Goal: Task Accomplishment & Management: Complete application form

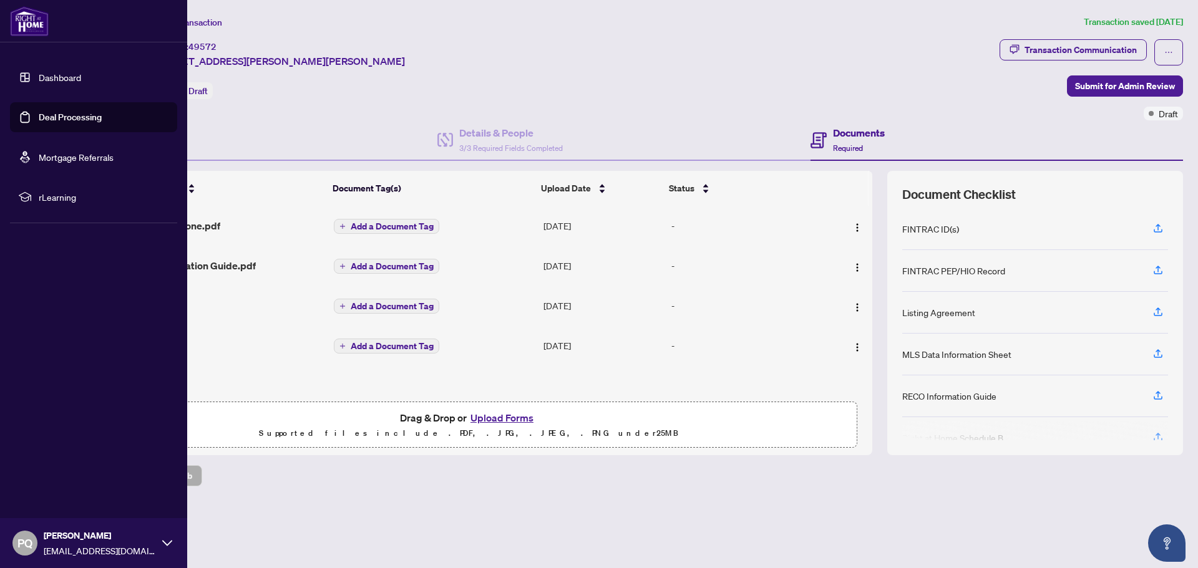
click at [39, 114] on link "Deal Processing" at bounding box center [70, 117] width 63 height 11
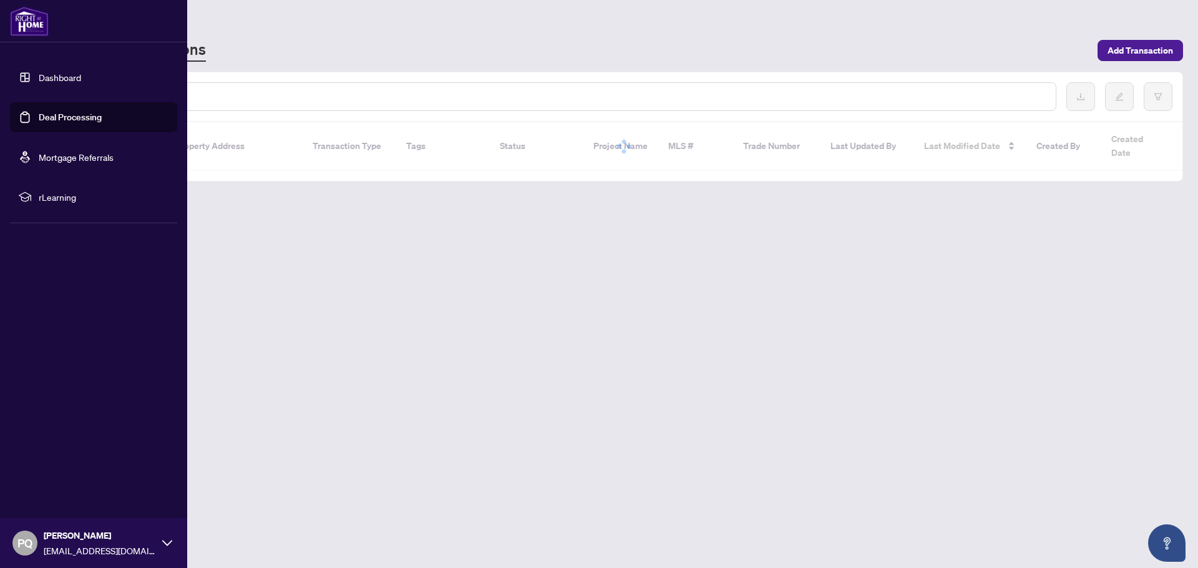
click at [47, 116] on link "Deal Processing" at bounding box center [70, 117] width 63 height 11
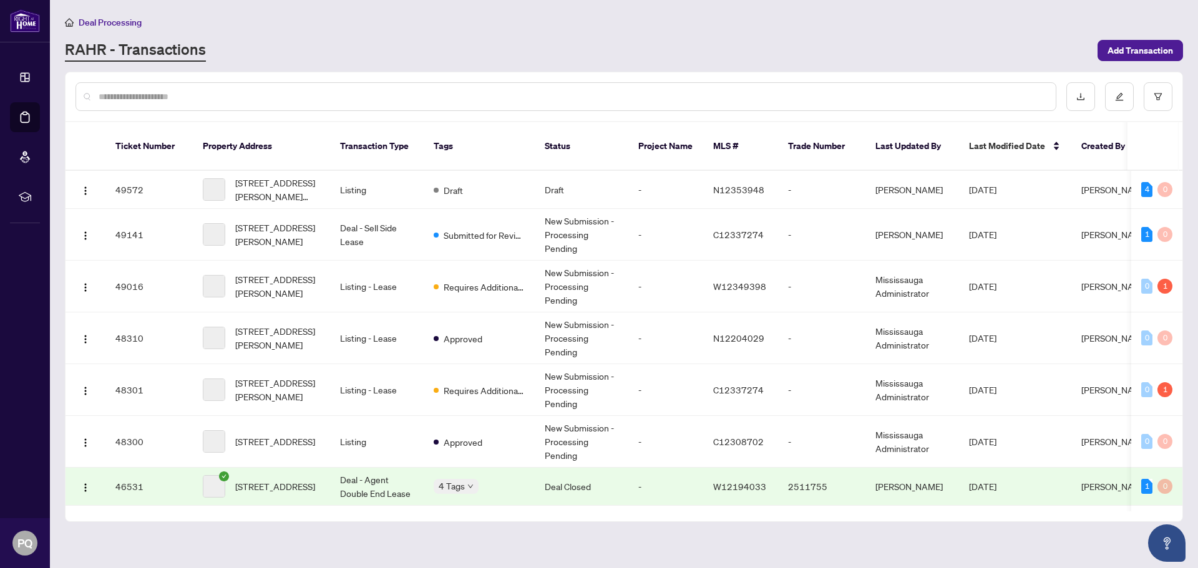
click at [251, 90] on input "text" at bounding box center [572, 97] width 947 height 14
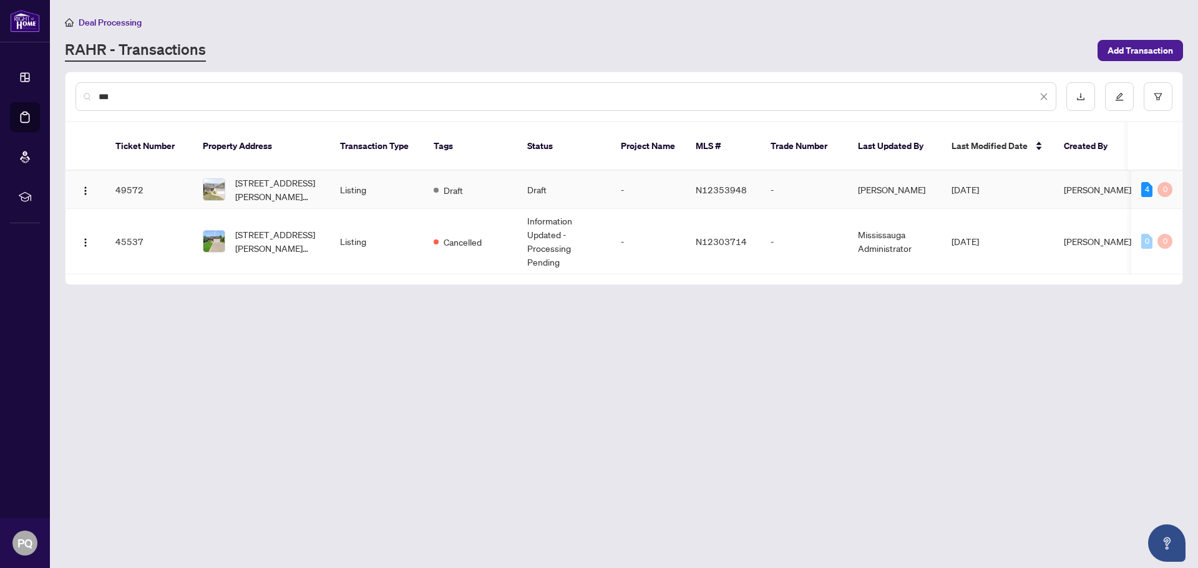
type input "***"
click at [324, 177] on td "[STREET_ADDRESS][PERSON_NAME][PERSON_NAME]" at bounding box center [261, 190] width 137 height 38
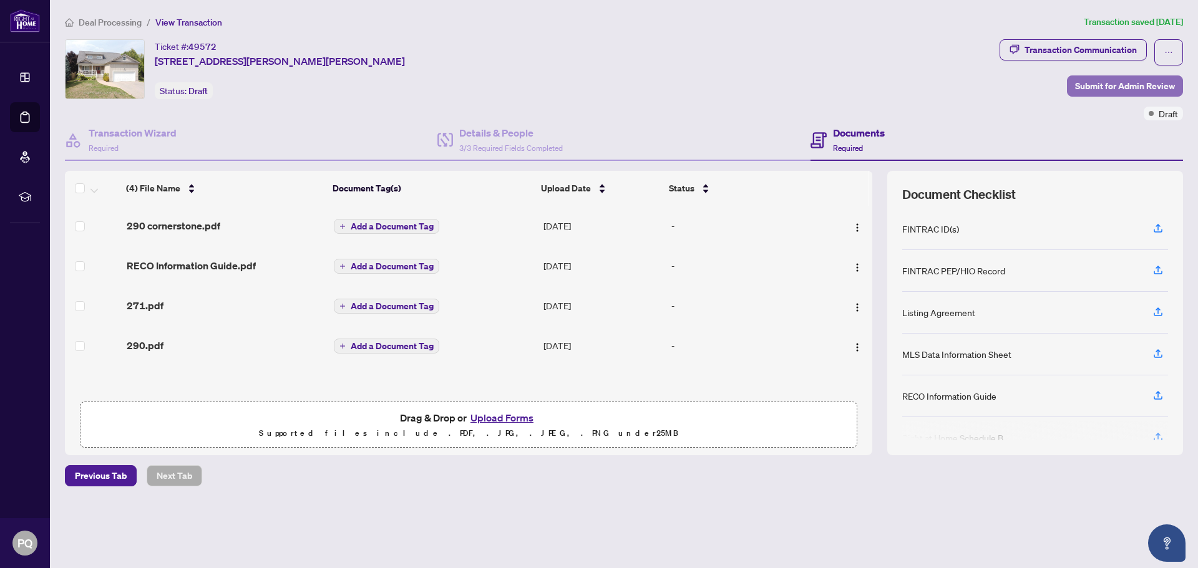
click at [1103, 86] on span "Submit for Admin Review" at bounding box center [1125, 86] width 100 height 20
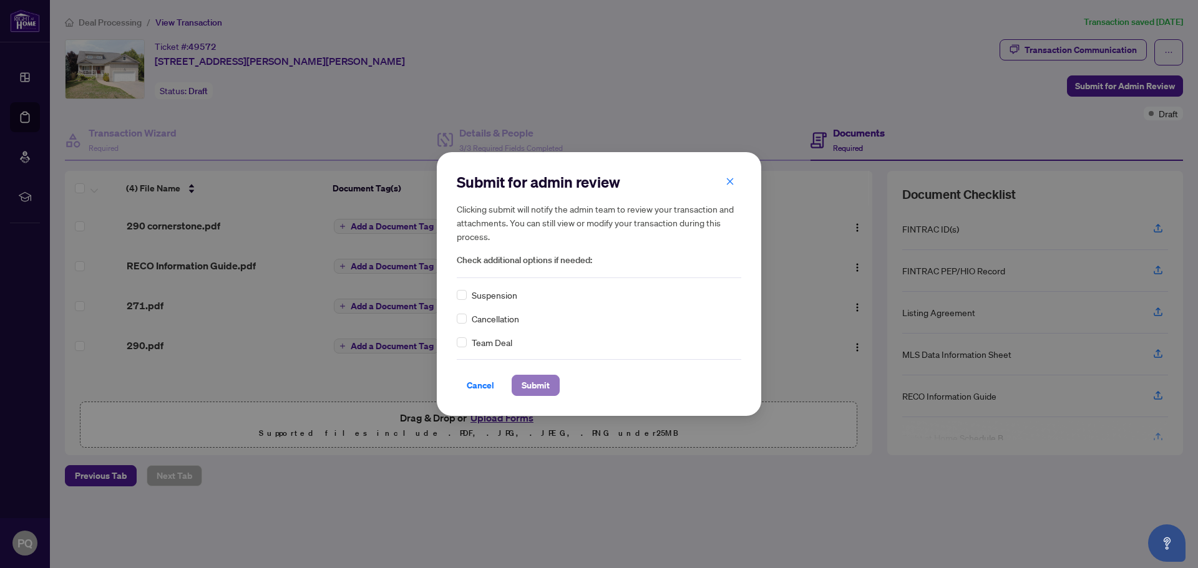
click at [542, 384] on span "Submit" at bounding box center [536, 386] width 28 height 20
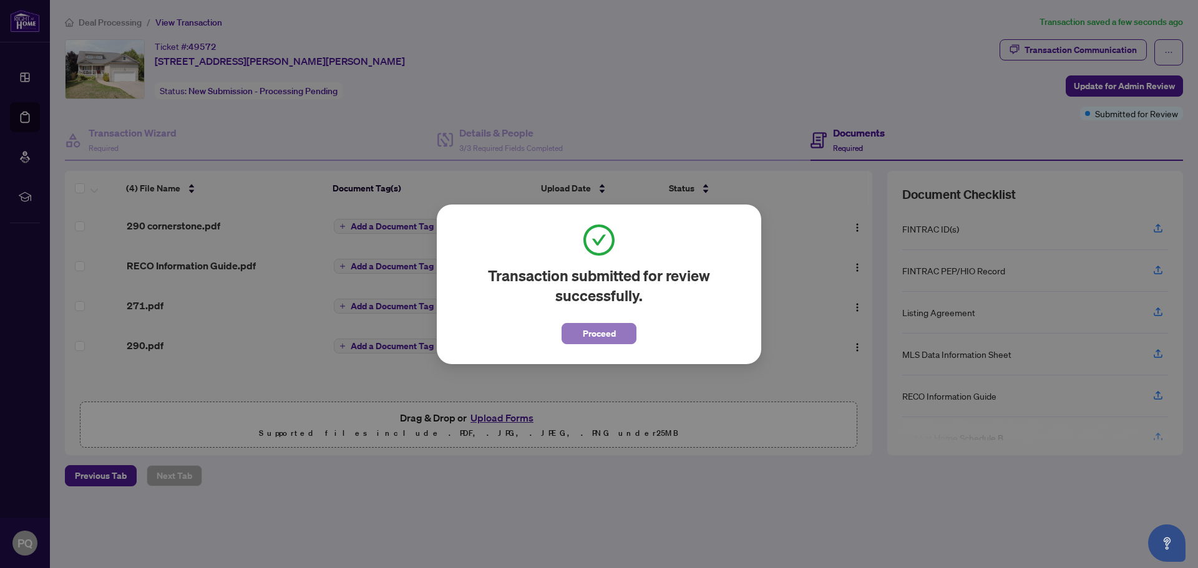
click at [588, 333] on span "Proceed" at bounding box center [599, 334] width 33 height 20
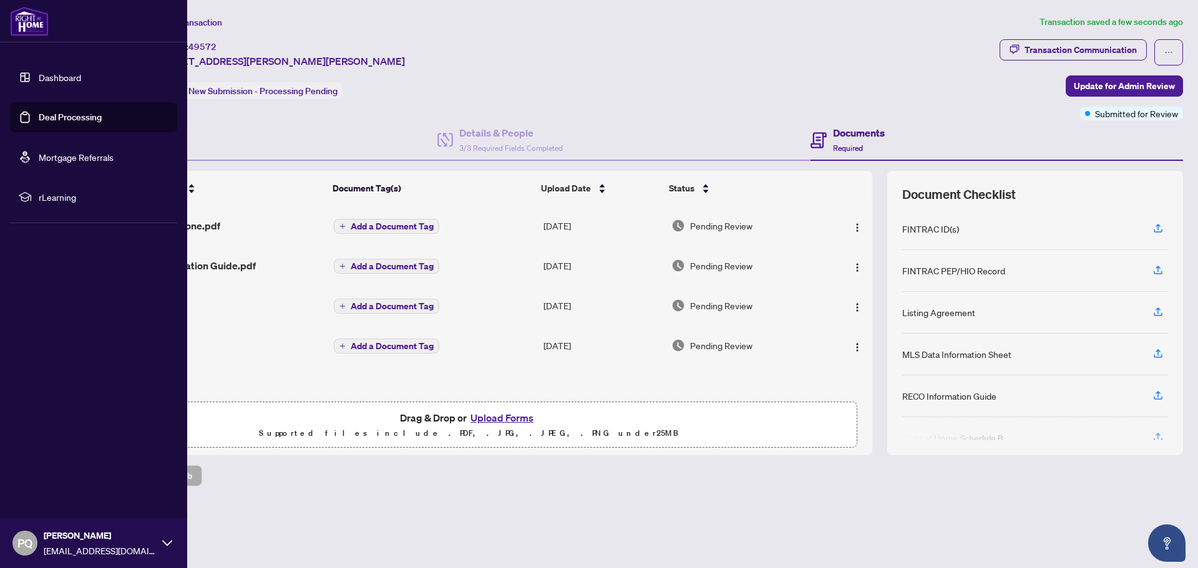
click at [39, 117] on link "Deal Processing" at bounding box center [70, 117] width 63 height 11
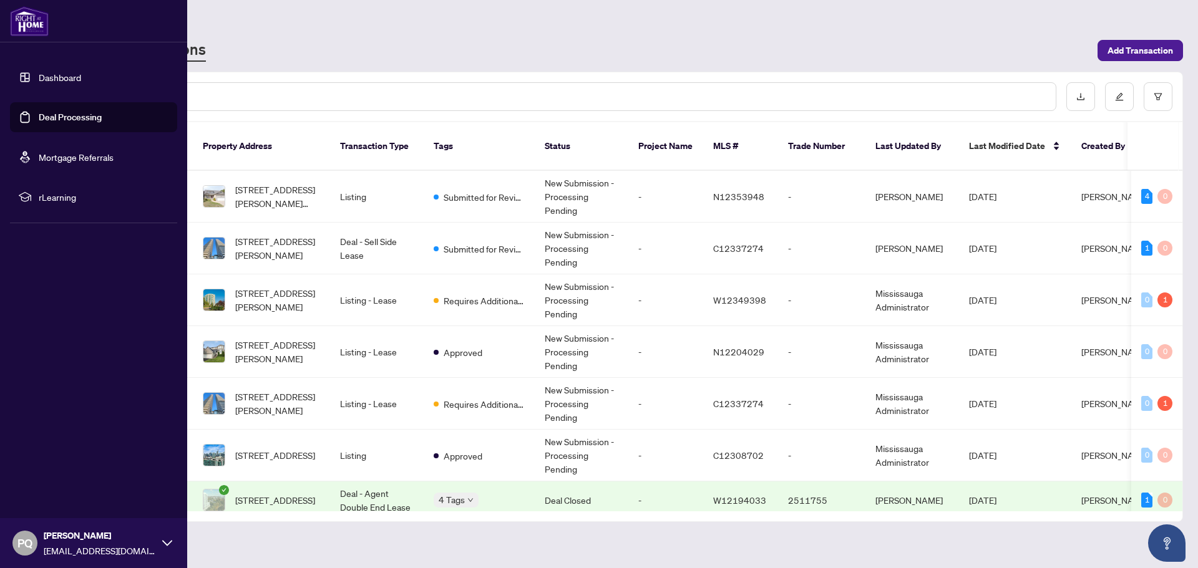
click at [44, 117] on link "Deal Processing" at bounding box center [70, 117] width 63 height 11
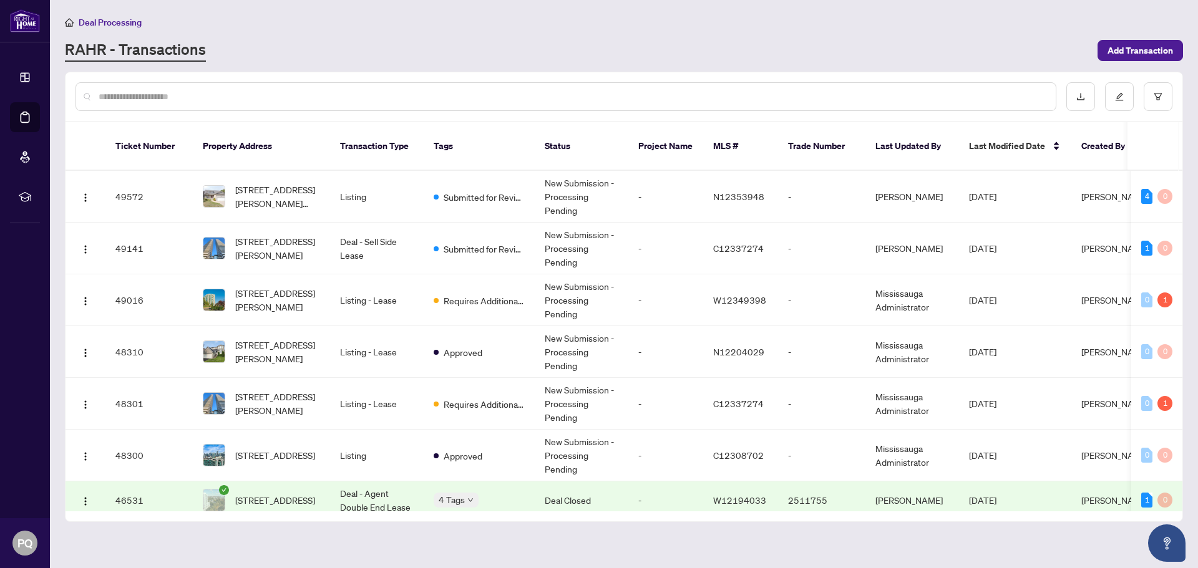
click at [278, 93] on input "text" at bounding box center [572, 97] width 947 height 14
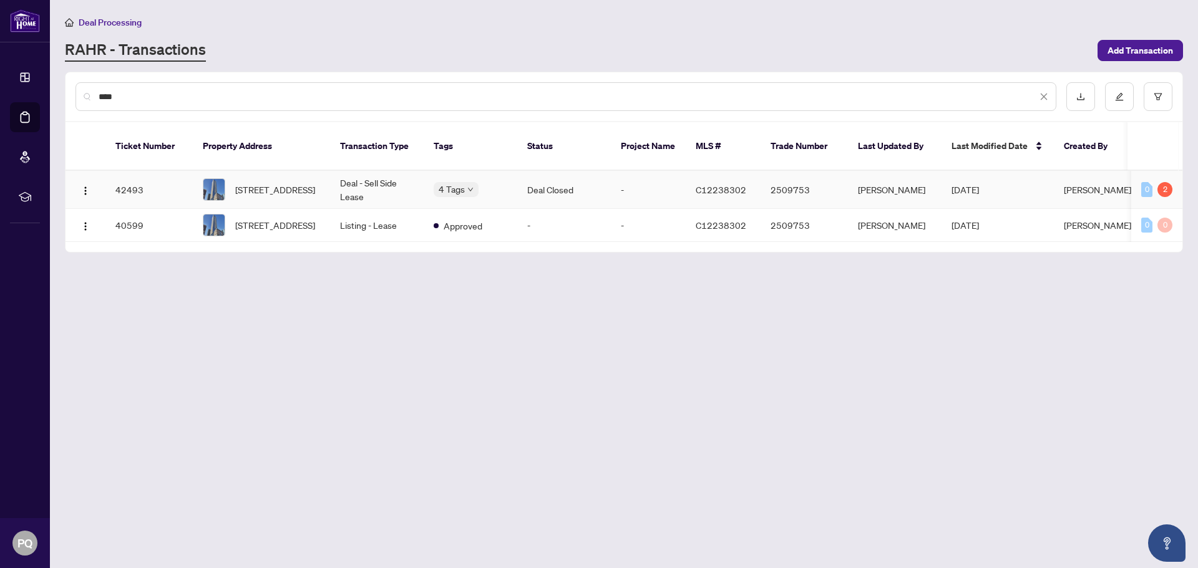
type input "****"
click at [364, 172] on td "Deal - Sell Side Lease" at bounding box center [377, 190] width 94 height 38
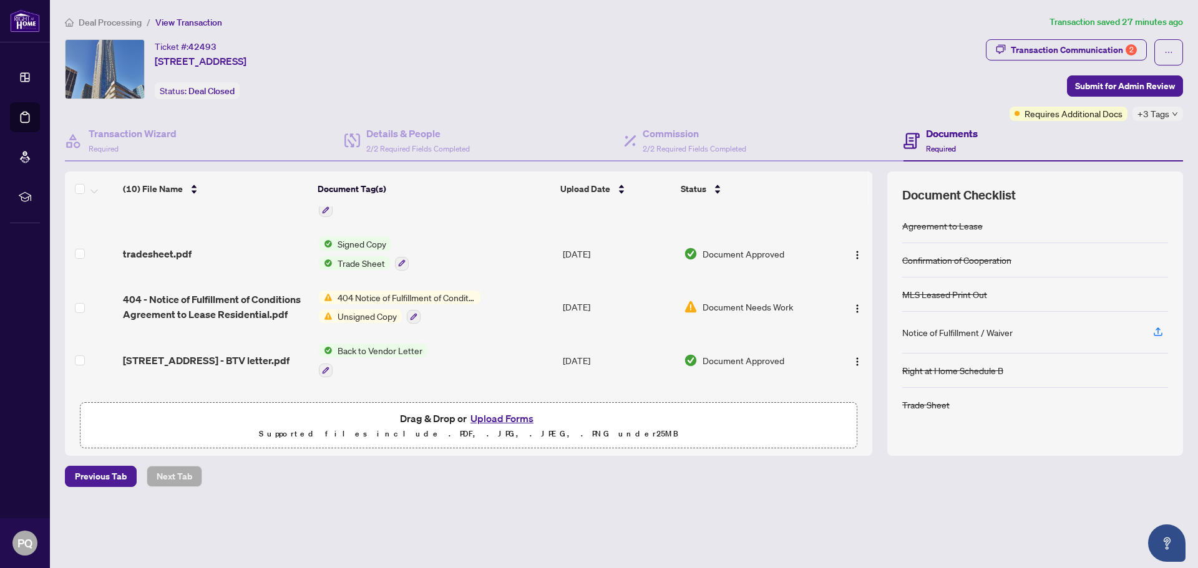
scroll to position [34, 0]
click at [852, 305] on img "button" at bounding box center [857, 308] width 10 height 10
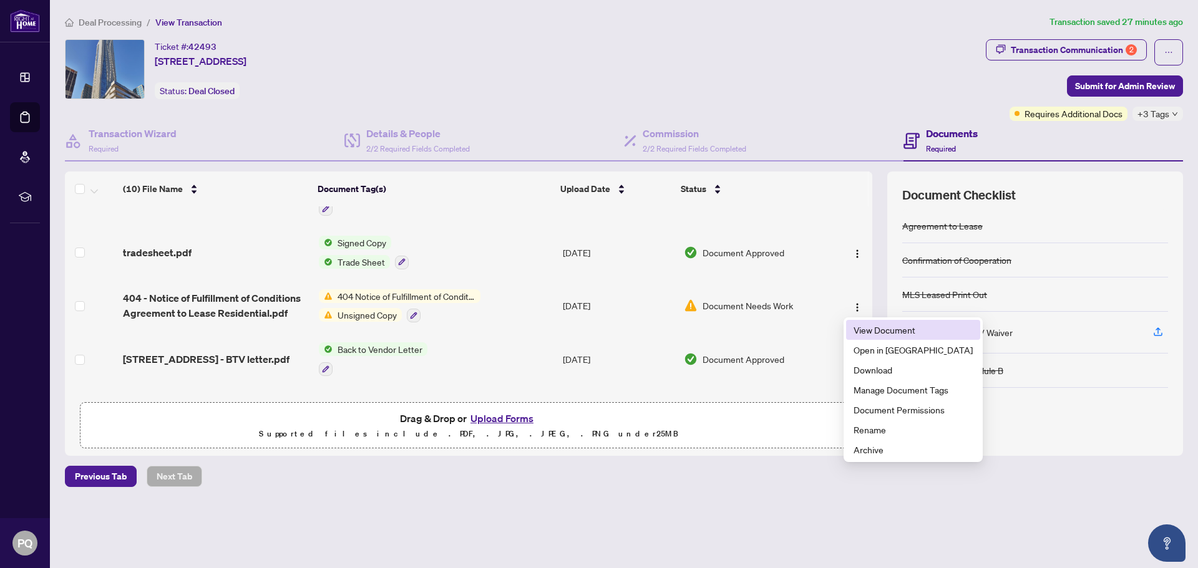
click at [860, 328] on span "View Document" at bounding box center [913, 330] width 119 height 14
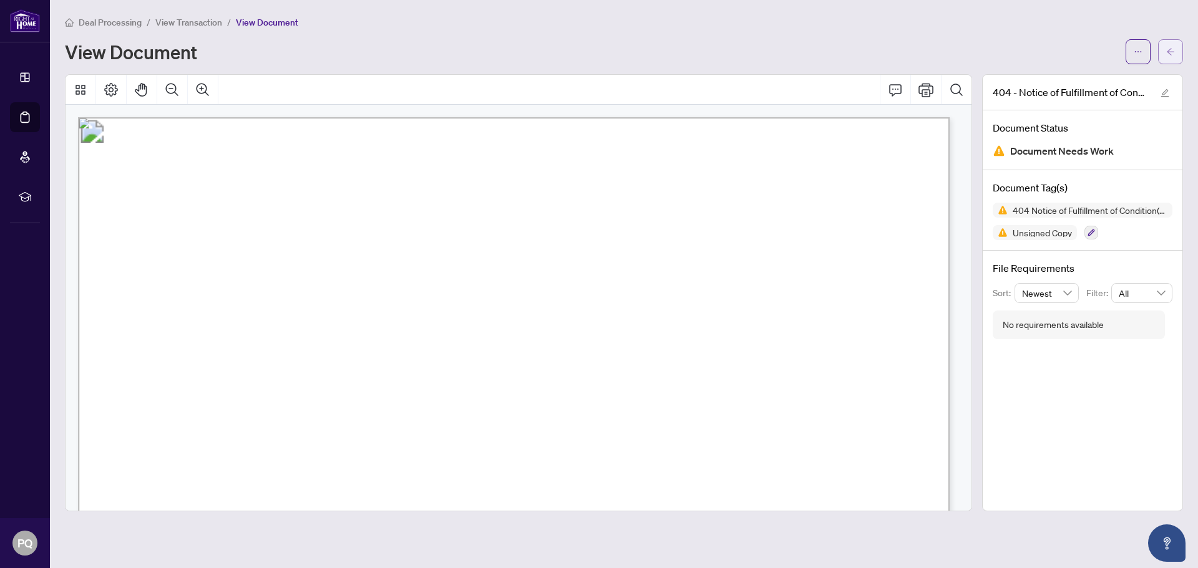
click at [1167, 51] on icon "arrow-left" at bounding box center [1170, 51] width 7 height 7
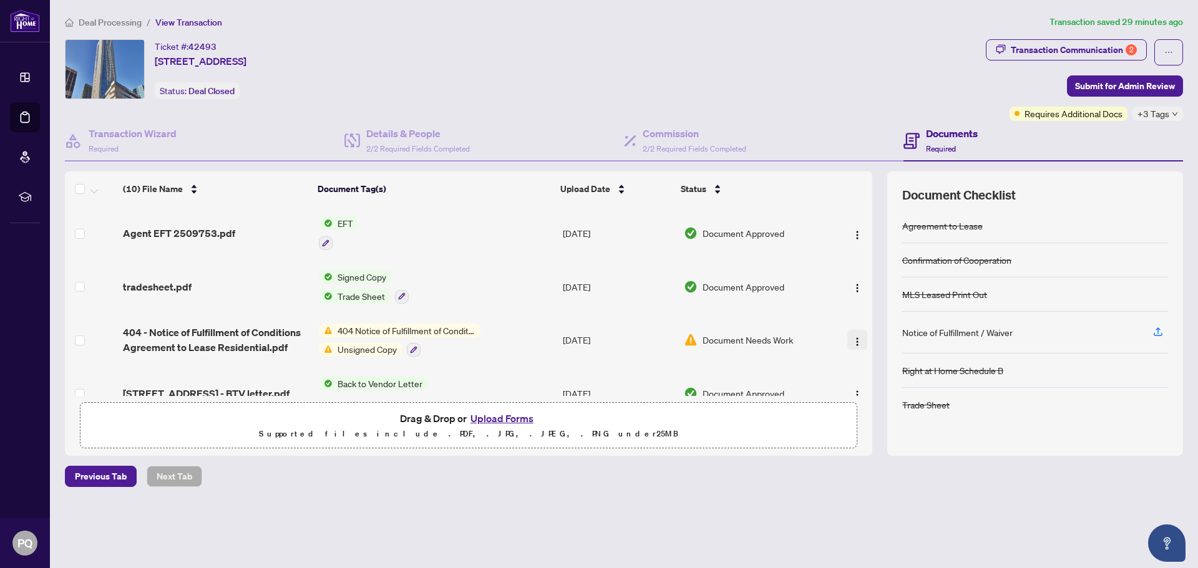
click at [855, 338] on img "button" at bounding box center [857, 342] width 10 height 10
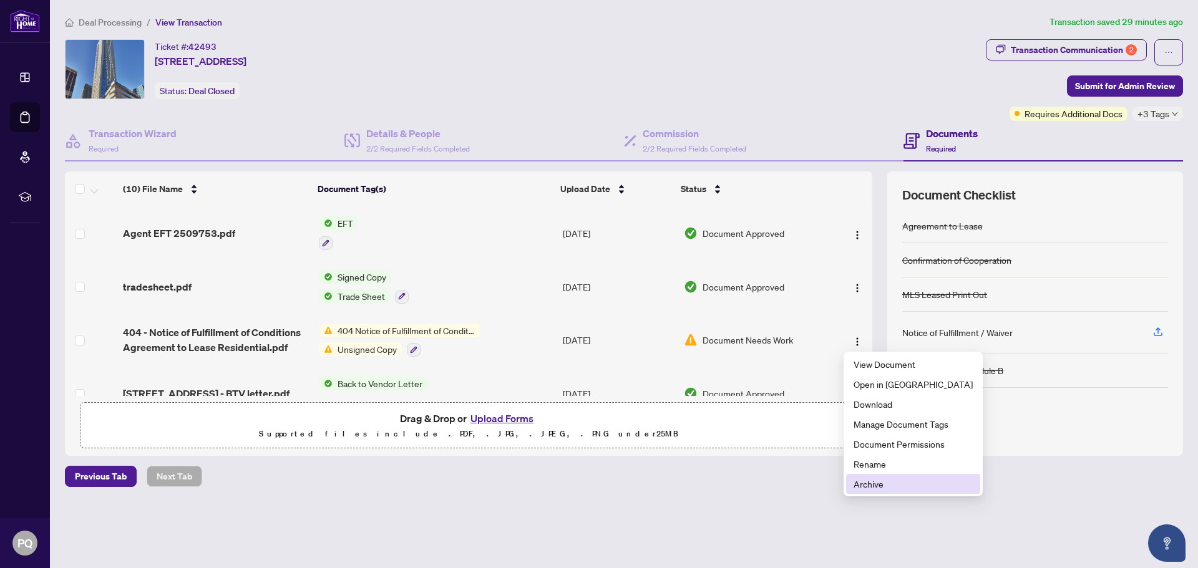
click at [866, 482] on span "Archive" at bounding box center [913, 484] width 119 height 14
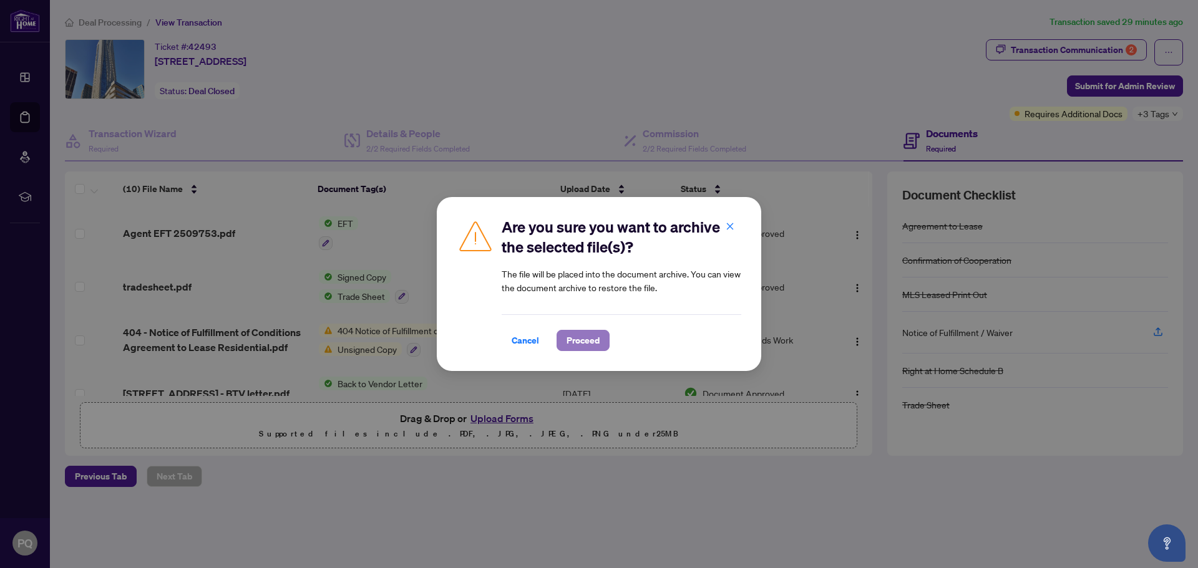
click at [595, 343] on span "Proceed" at bounding box center [583, 341] width 33 height 20
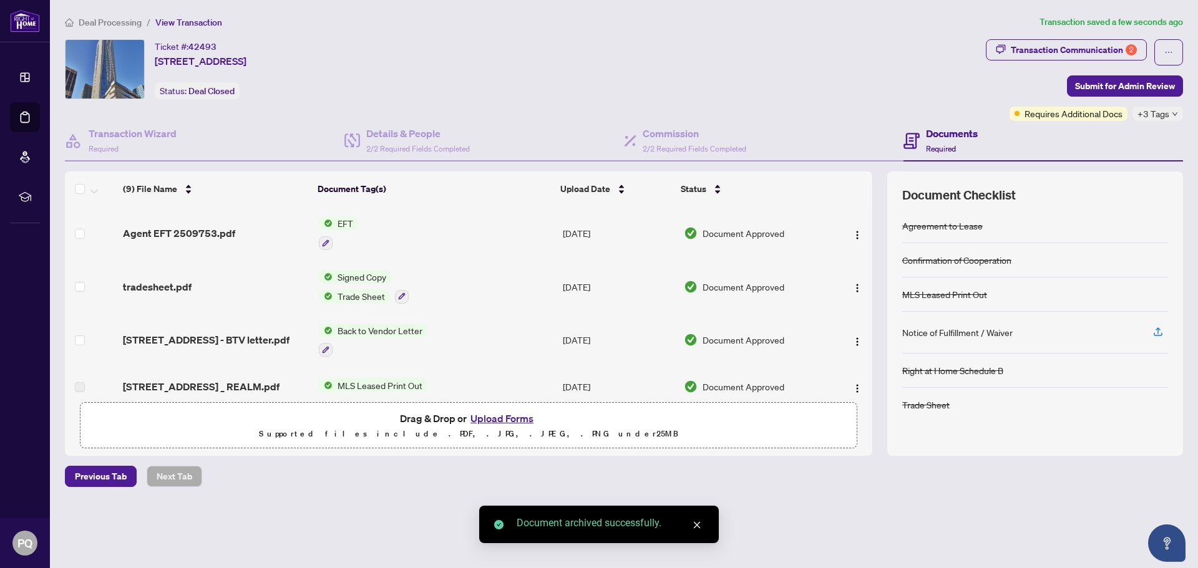
click at [503, 415] on button "Upload Forms" at bounding box center [502, 419] width 71 height 16
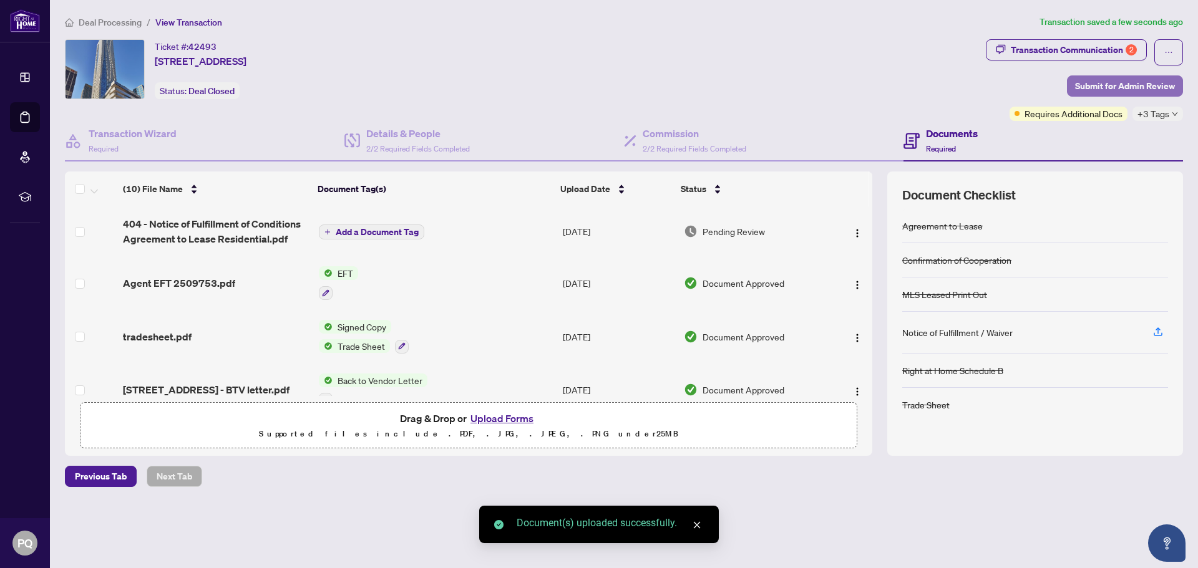
click at [1087, 84] on span "Submit for Admin Review" at bounding box center [1125, 86] width 100 height 20
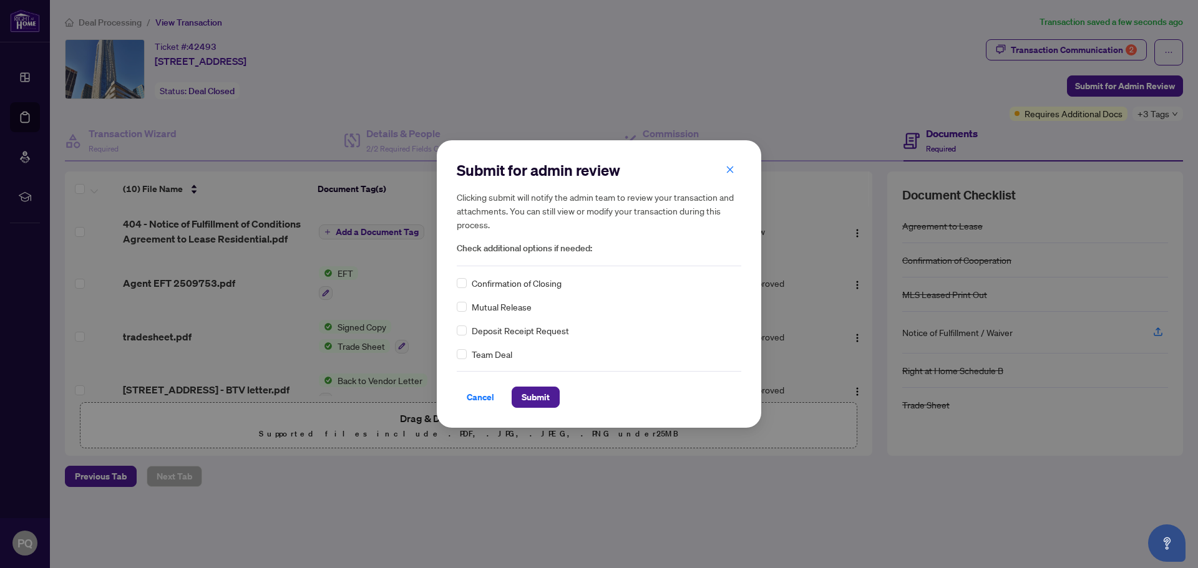
click at [517, 286] on span "Confirmation of Closing" at bounding box center [517, 283] width 90 height 14
click at [542, 397] on span "Submit" at bounding box center [536, 397] width 28 height 20
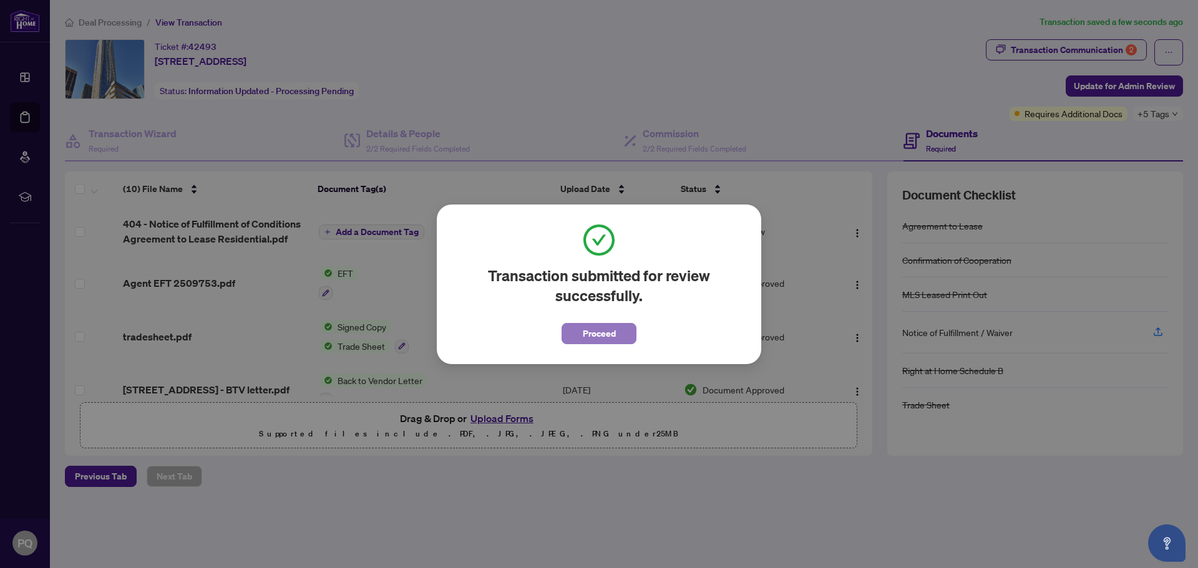
click at [587, 331] on span "Proceed" at bounding box center [599, 334] width 33 height 20
